Goal: Use online tool/utility: Utilize a website feature to perform a specific function

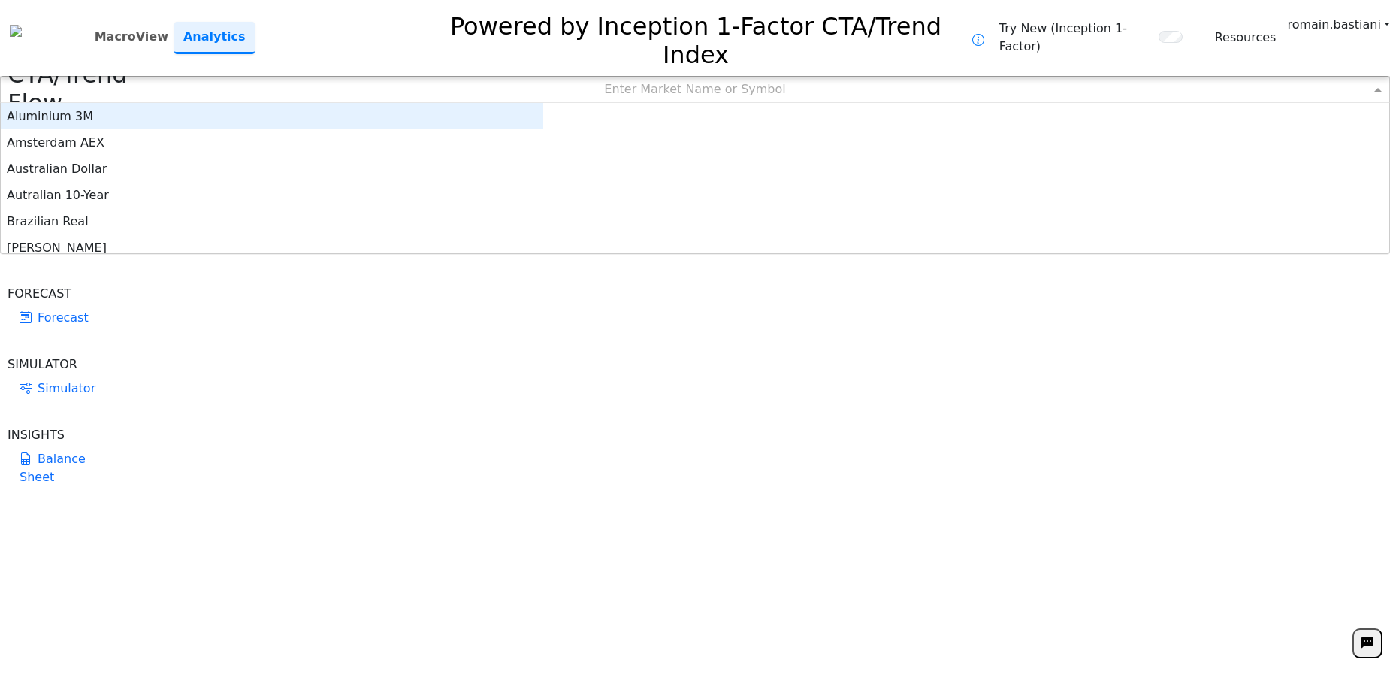
scroll to position [139, 531]
click at [606, 77] on div "Enter Market Name or Symbol" at bounding box center [695, 90] width 1389 height 26
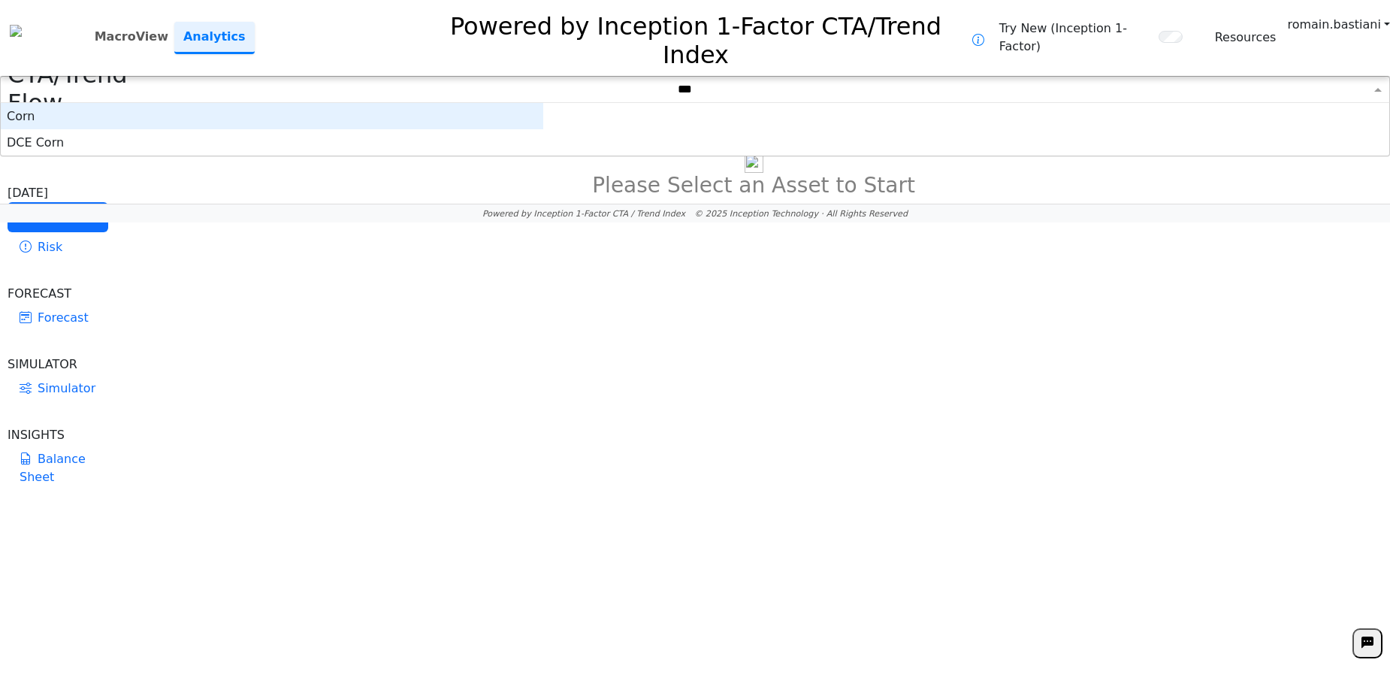
type input "****"
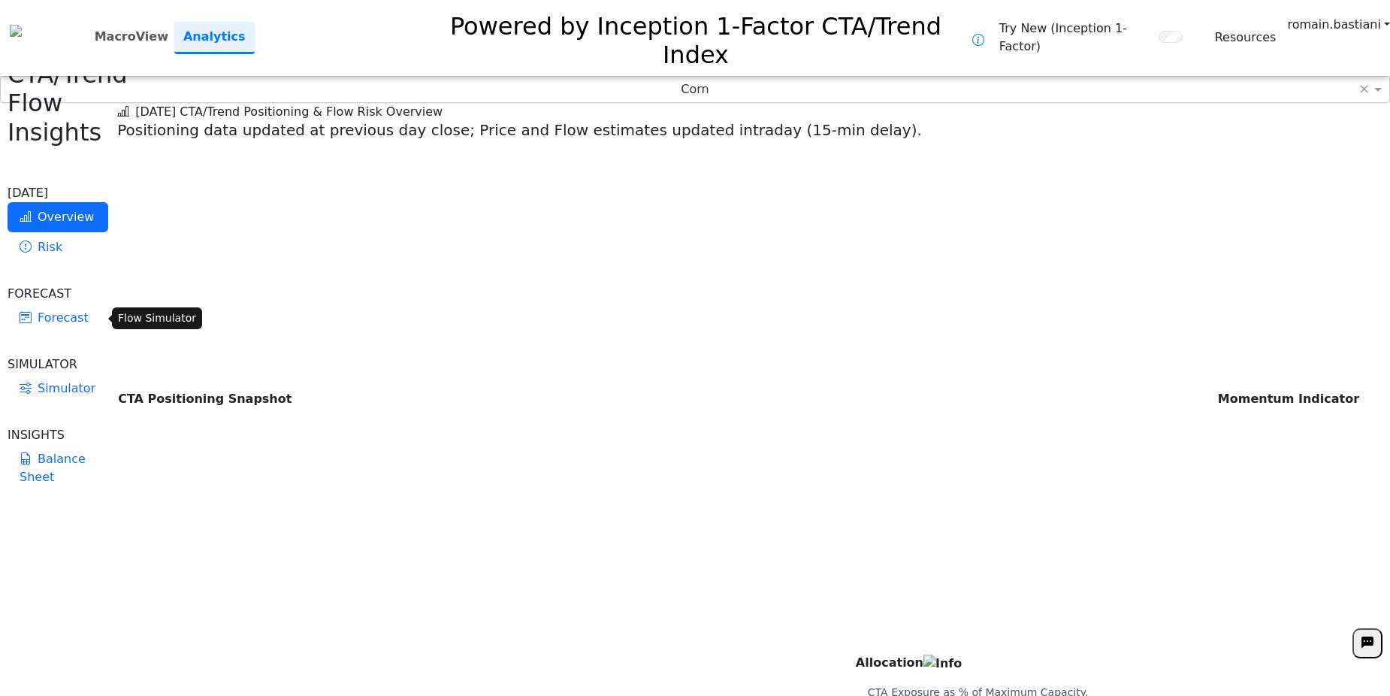
click at [45, 373] on link "Simulator" at bounding box center [58, 388] width 101 height 30
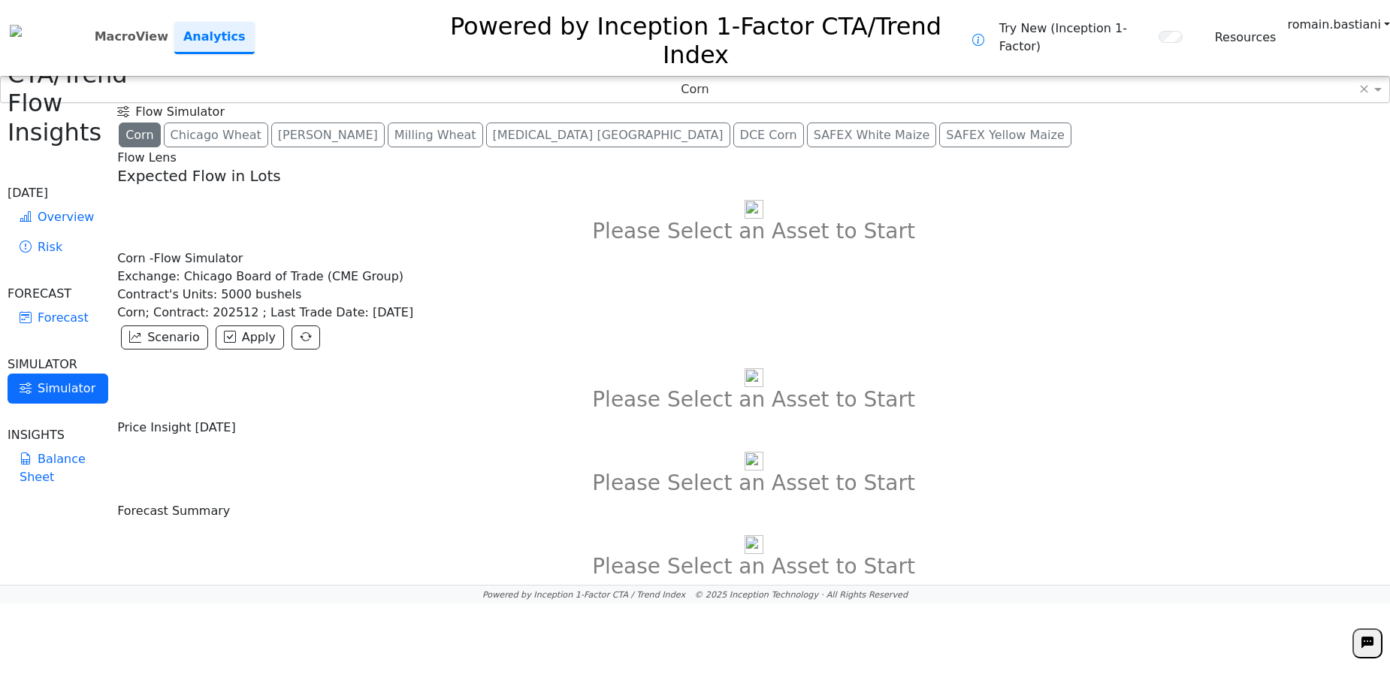
click at [842, 413] on div "Corn - Flow Simulator Exchange: Chicago Board of Trade (CME Group) Contract's U…" at bounding box center [753, 330] width 1273 height 163
click at [200, 330] on span "Scenario" at bounding box center [173, 337] width 53 height 14
